Goal: Find specific page/section: Find specific page/section

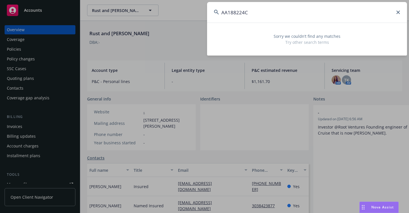
drag, startPoint x: 251, startPoint y: 13, endPoint x: 210, endPoint y: 15, distance: 40.9
click at [208, 15] on input "AA188224C" at bounding box center [307, 12] width 200 height 21
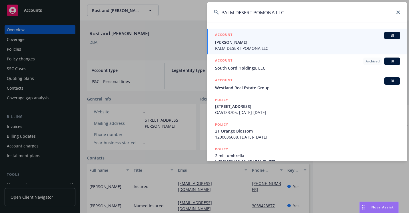
type input "PALM DESERT POMONA LLC"
click at [219, 44] on span "[PERSON_NAME]" at bounding box center [307, 42] width 185 height 6
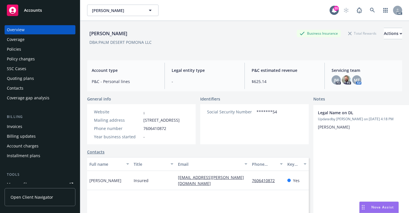
click at [33, 53] on div "Policies" at bounding box center [40, 49] width 66 height 9
